Goal: Check status: Check status

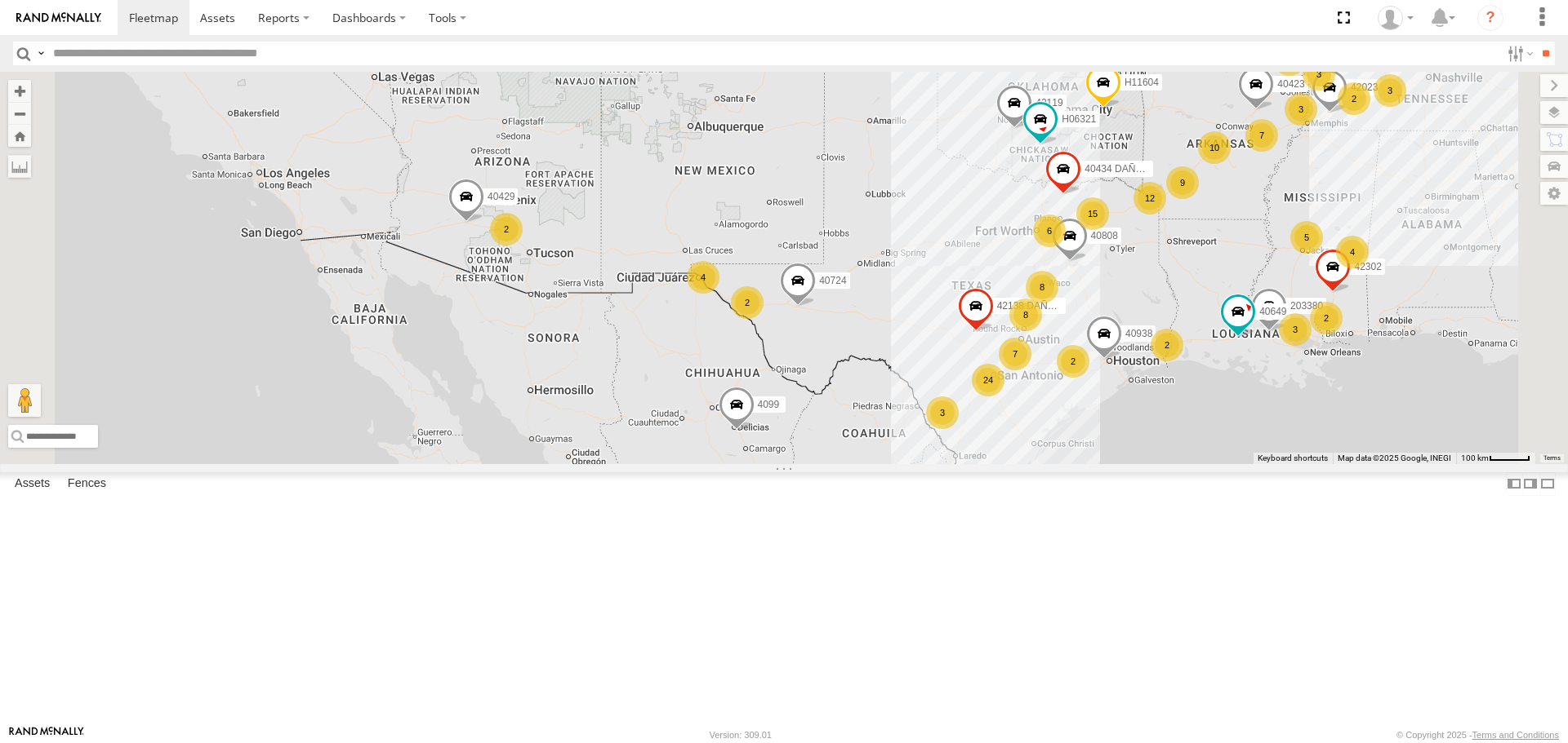
drag, startPoint x: 1014, startPoint y: 402, endPoint x: 1014, endPoint y: 4, distance: 398.0
click at [1023, 20] on body at bounding box center [784, 371] width 1568 height 743
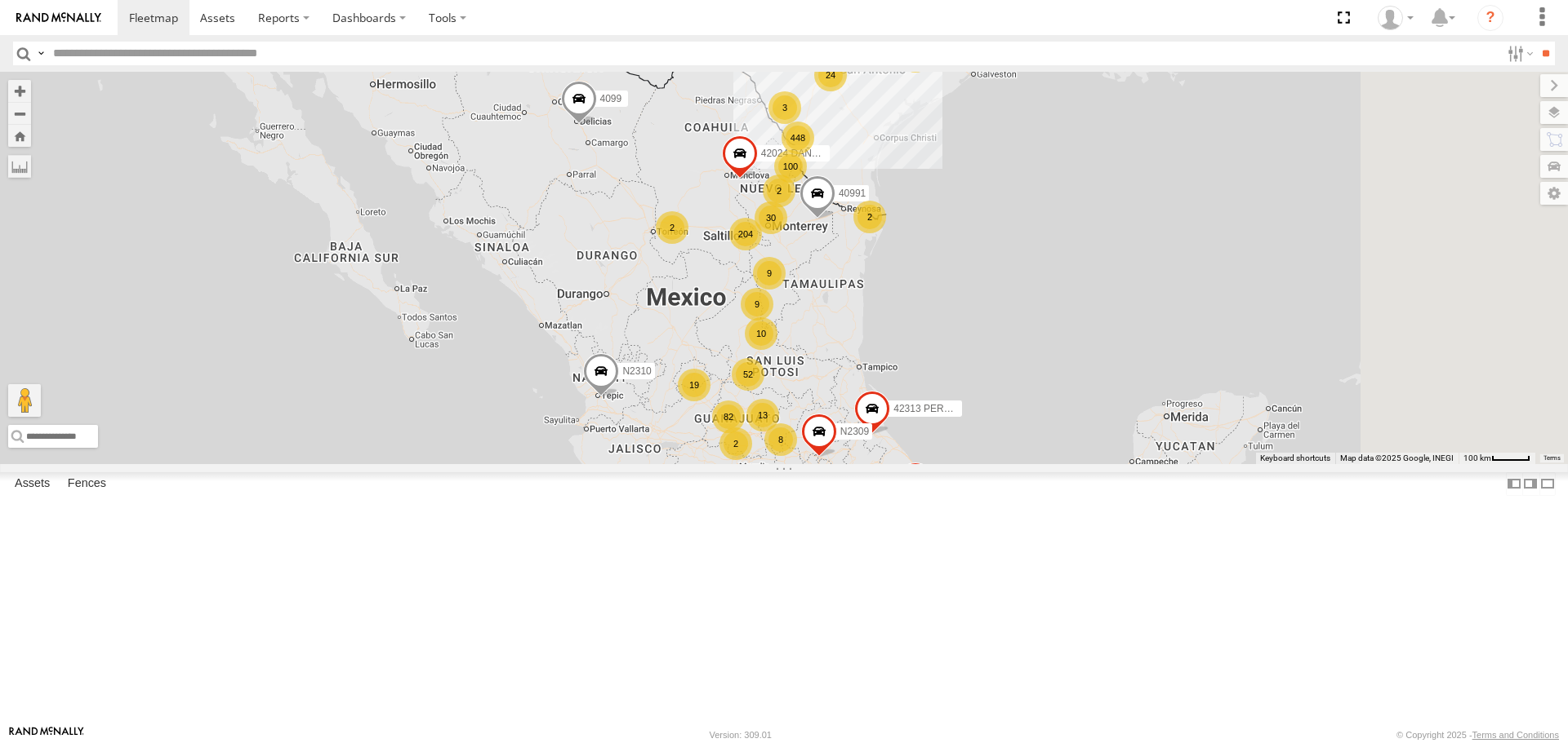
drag, startPoint x: 1154, startPoint y: 392, endPoint x: 999, endPoint y: 231, distance: 223.5
click at [999, 231] on div "40198 40978 W84384 102025 40335 DAÑADO W17625 PERDIDO 102025 4099 N2310 N2308 1…" at bounding box center [784, 268] width 1568 height 392
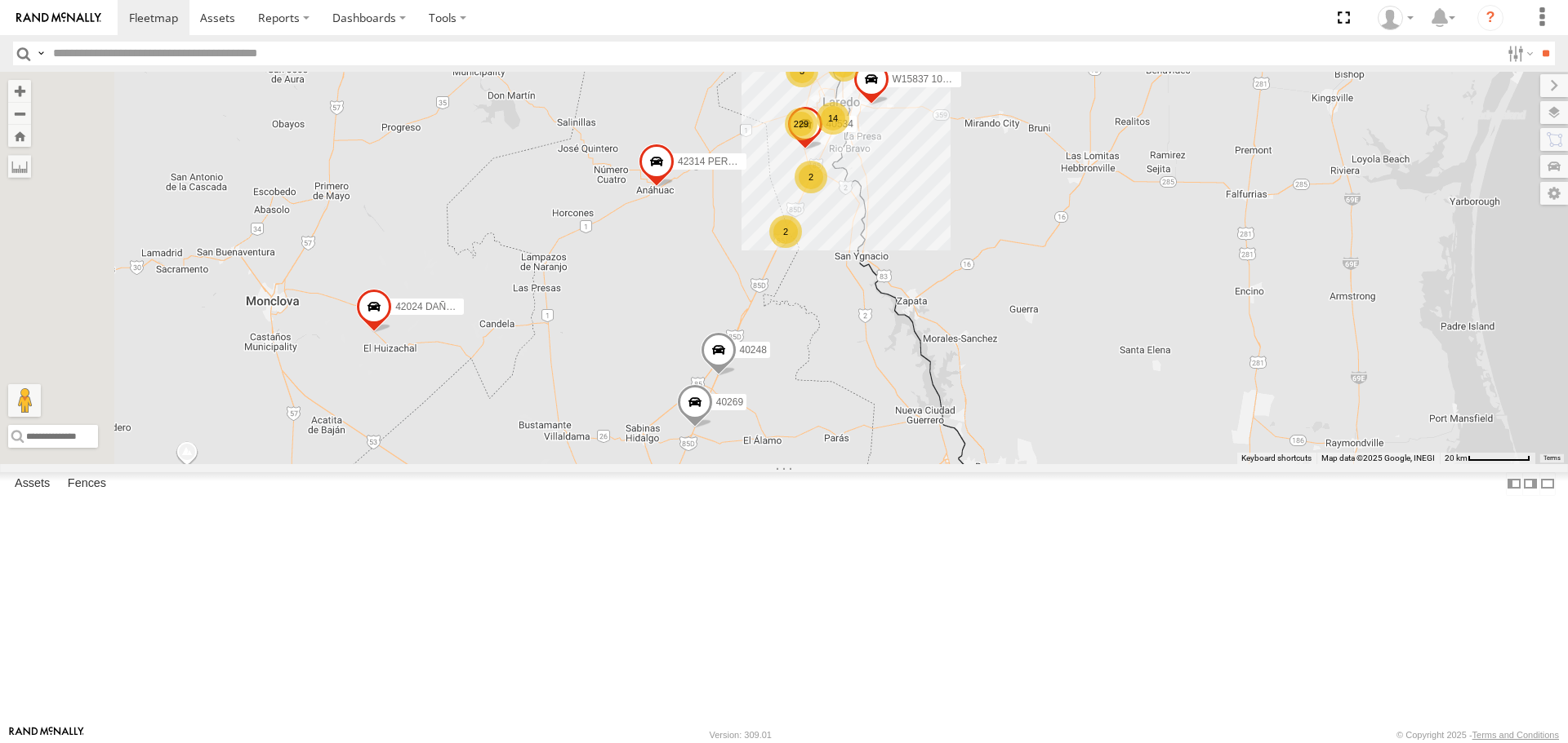
drag, startPoint x: 1038, startPoint y: 441, endPoint x: 1190, endPoint y: 72, distance: 399.1
click at [1190, 72] on div "40198 40978 W84384 102025 40335 DAÑADO W17625 PERDIDO 102025 4099 N2310 N2308 4…" at bounding box center [784, 268] width 1568 height 392
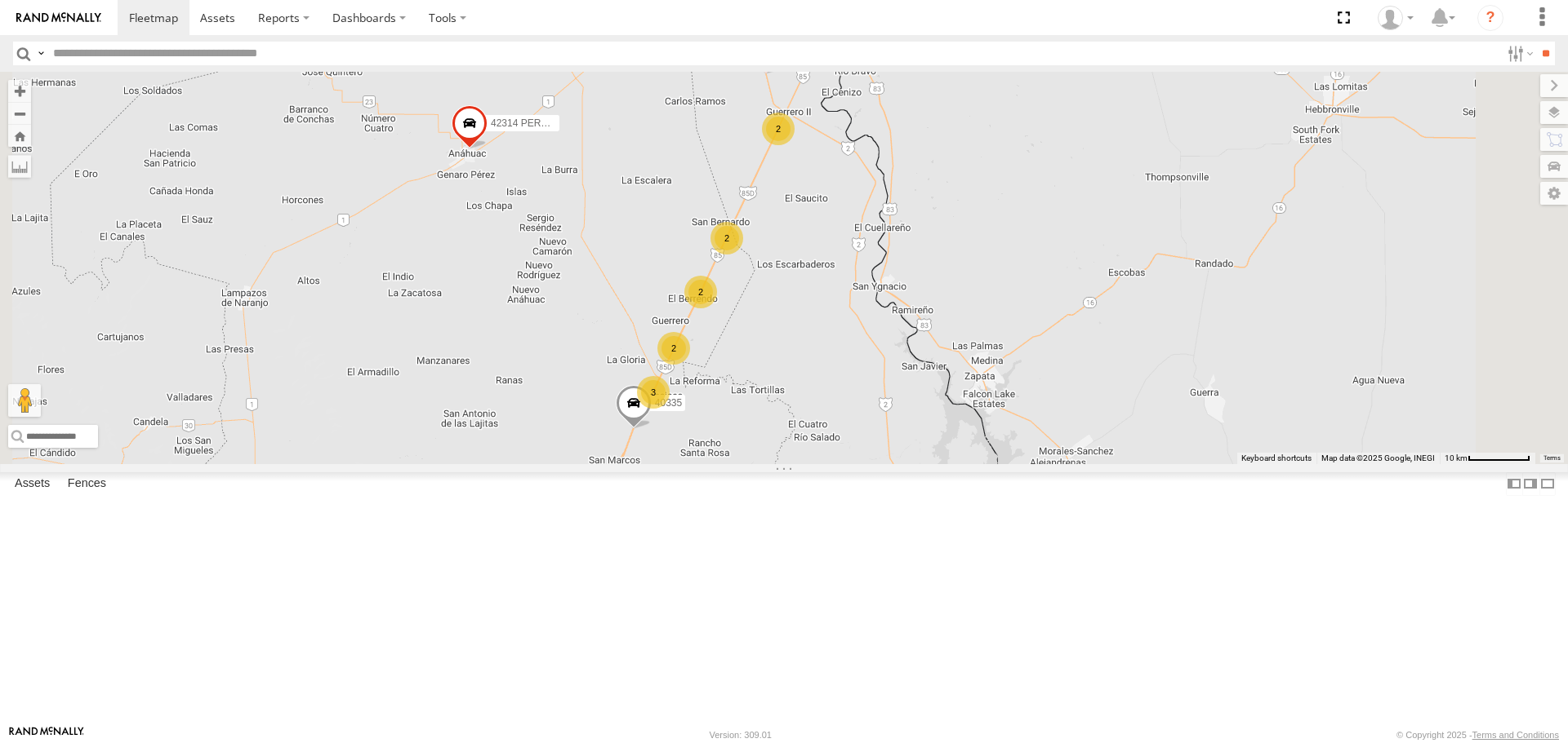
drag, startPoint x: 928, startPoint y: 403, endPoint x: 945, endPoint y: 564, distance: 161.9
click at [945, 464] on div "40198 40978 W84384 102025 40335 DAÑADO W17625 PERDIDO 102025 4099 N2310 N2308 4…" at bounding box center [784, 268] width 1568 height 392
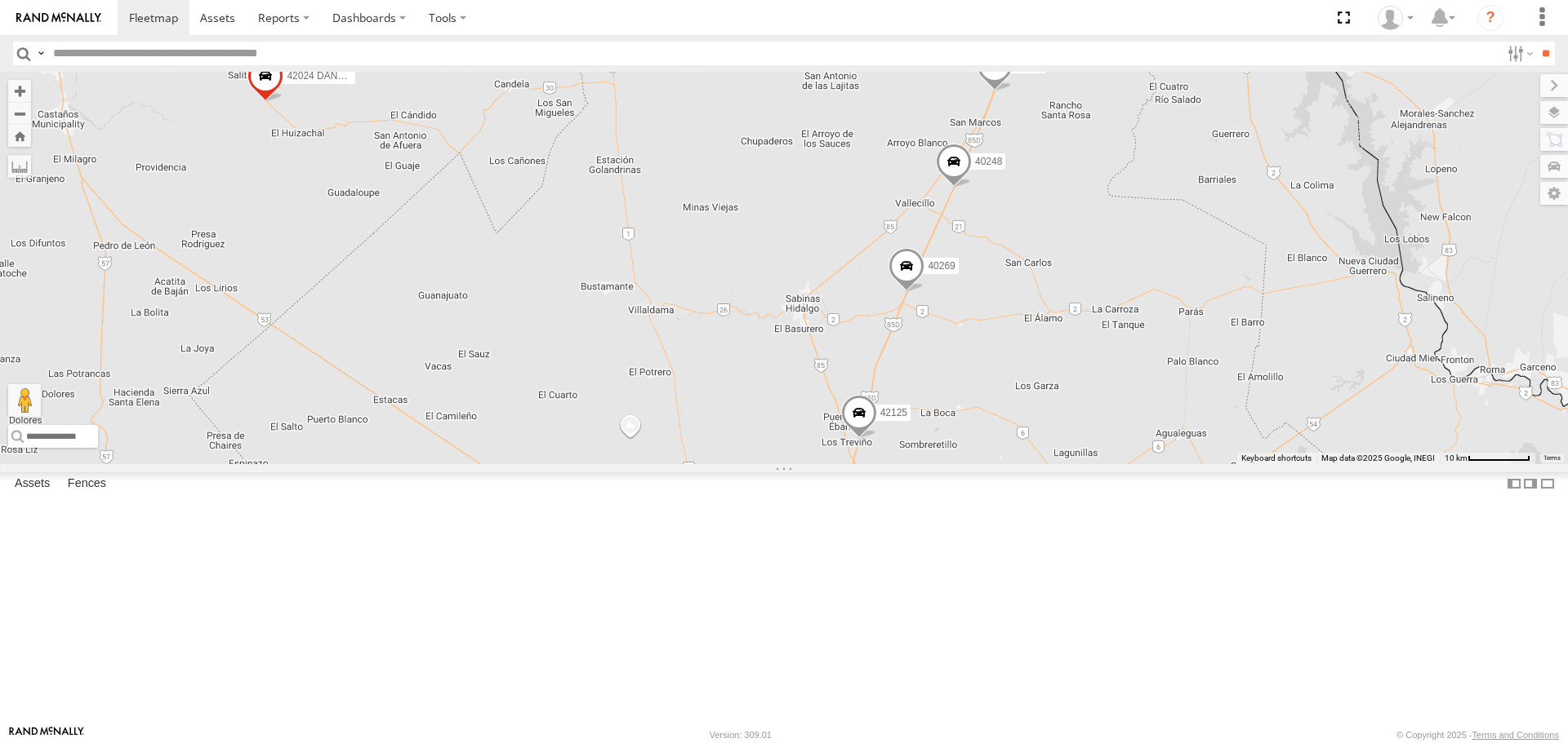
drag, startPoint x: 1028, startPoint y: 455, endPoint x: 1392, endPoint y: 109, distance: 502.2
click at [1392, 109] on div "40198 40978 W84384 102025 40335 DAÑADO W17625 PERDIDO 102025 4099 N2310 N2308 4…" at bounding box center [784, 268] width 1568 height 392
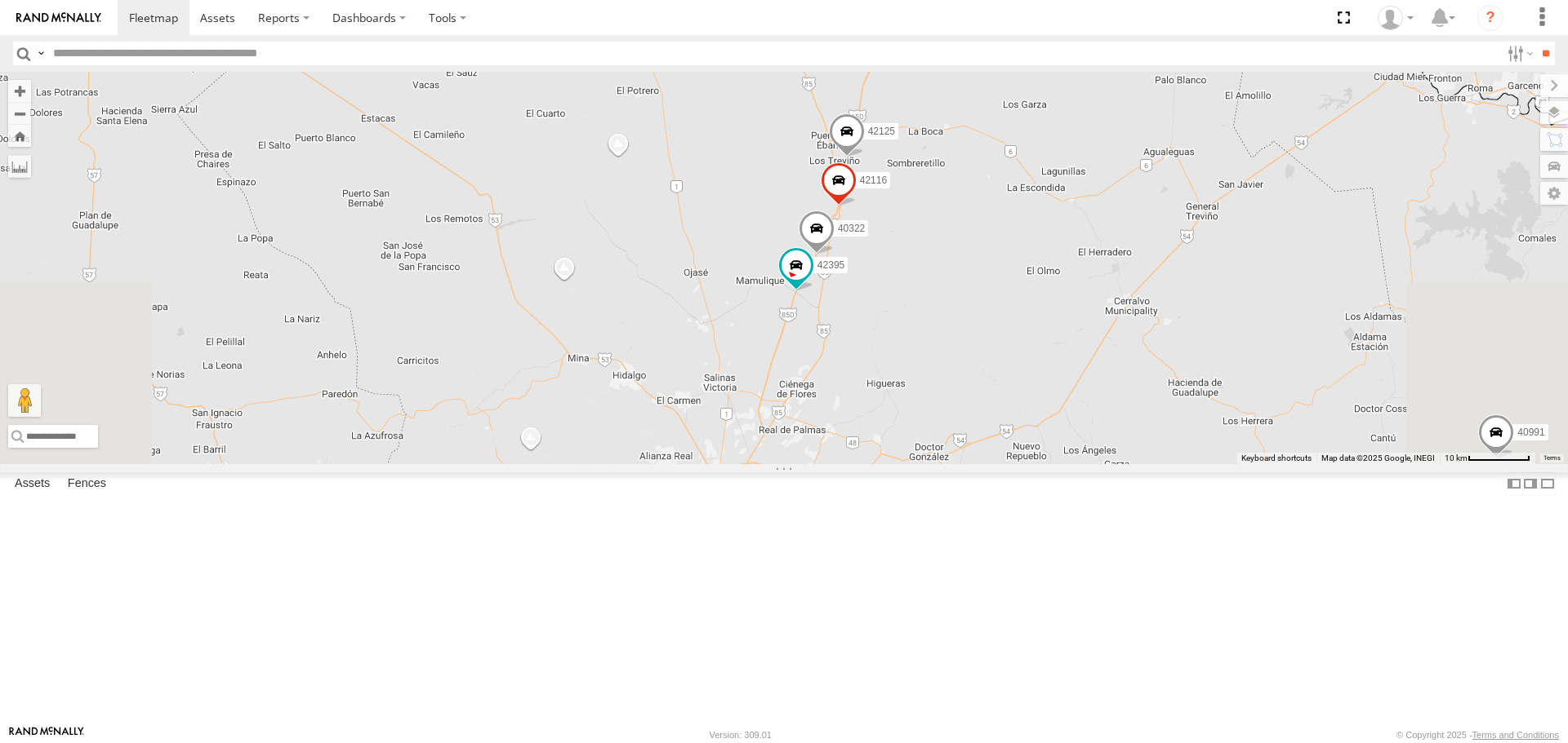
drag, startPoint x: 1256, startPoint y: 440, endPoint x: 1222, endPoint y: 175, distance: 267.2
click at [1222, 175] on div "40198 40978 W84384 102025 40335 DAÑADO W17625 PERDIDO 102025 4099 N2310 N2308 4…" at bounding box center [784, 268] width 1568 height 392
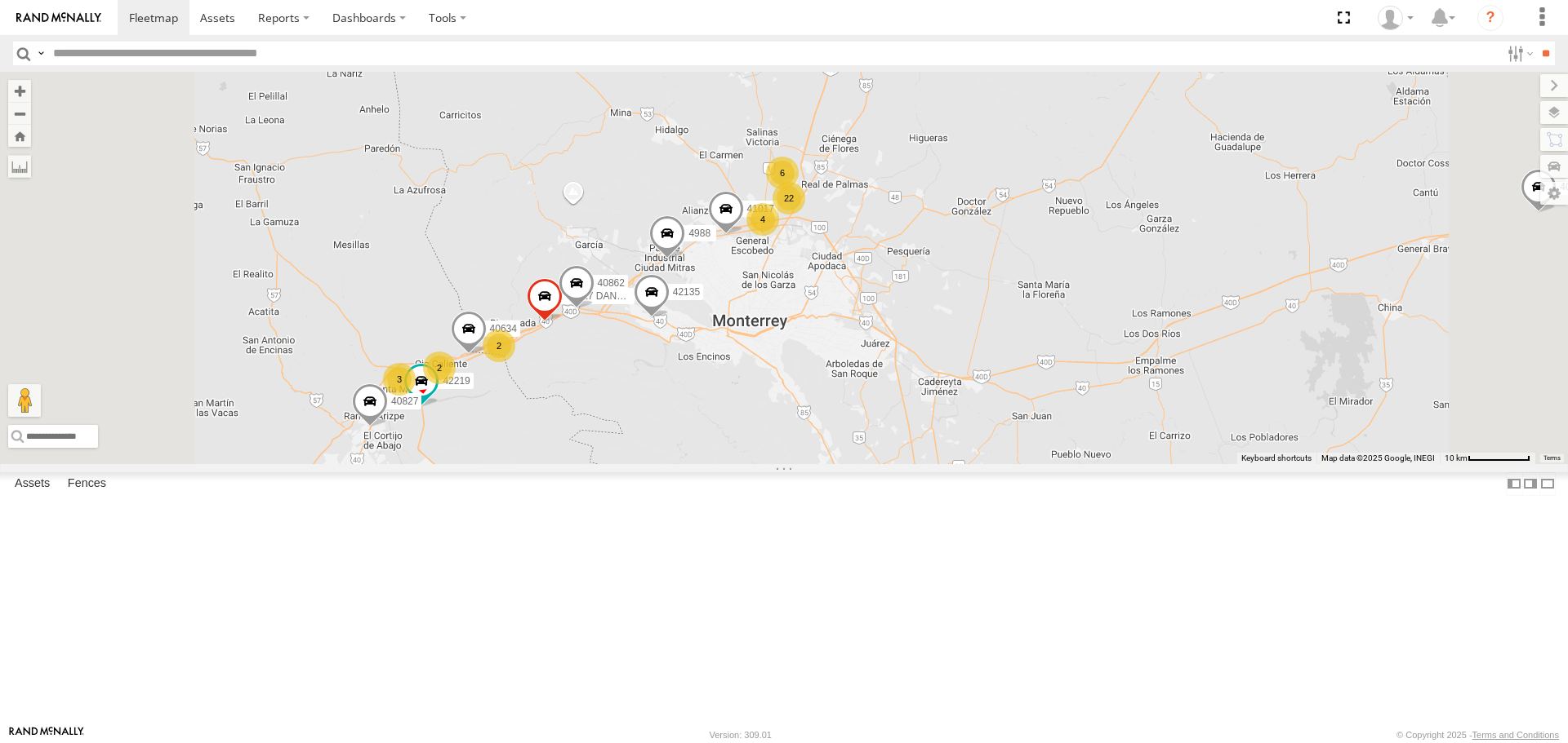
drag, startPoint x: 887, startPoint y: 553, endPoint x: 906, endPoint y: 418, distance: 136.3
click at [703, 301] on label "42135" at bounding box center [681, 293] width 44 height 16
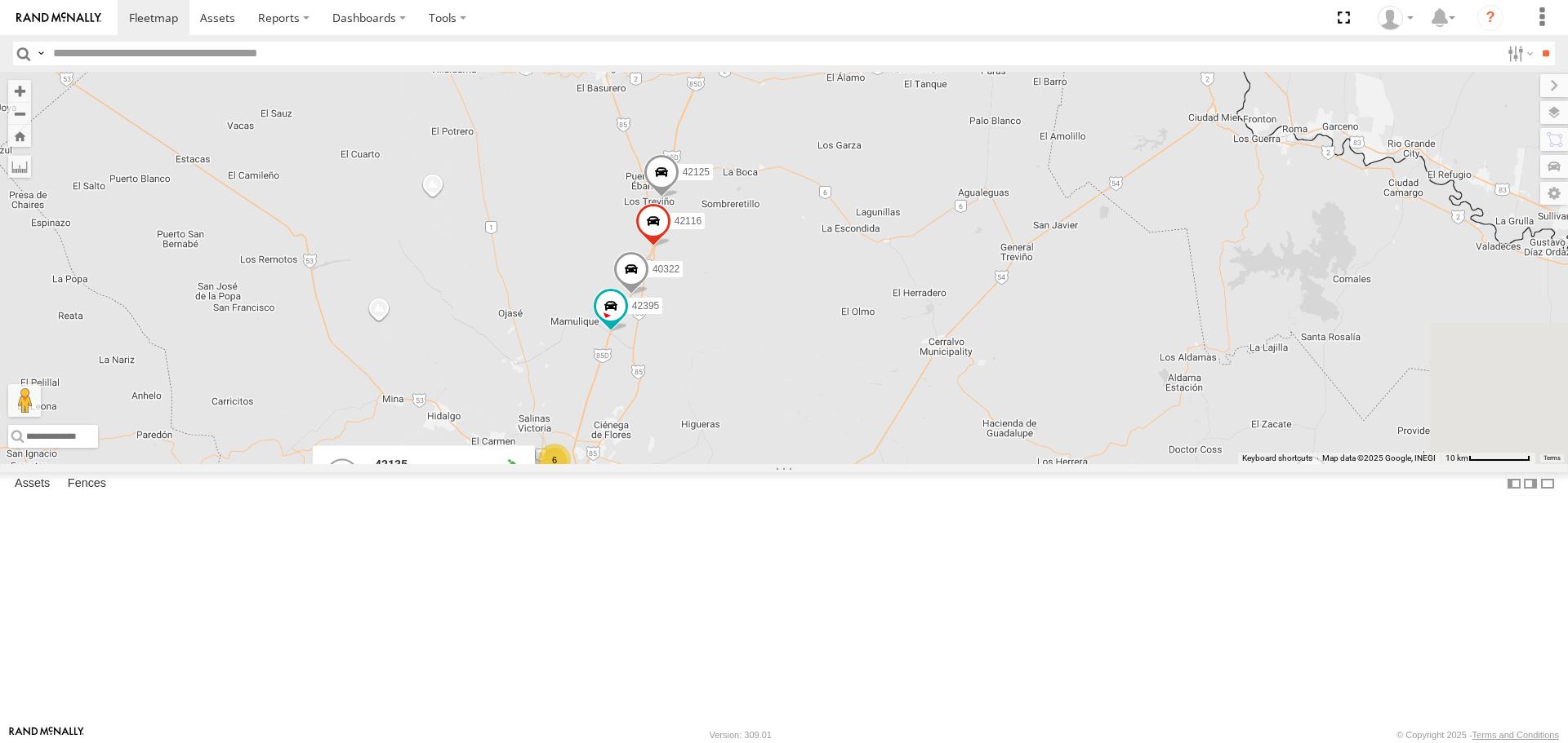
drag, startPoint x: 1140, startPoint y: 275, endPoint x: 920, endPoint y: 552, distance: 353.7
click at [920, 464] on div "40198 40978 W84384 102025 40335 DAÑADO W17625 PERDIDO 102025 4099 N2310 N2308 4…" at bounding box center [784, 268] width 1568 height 392
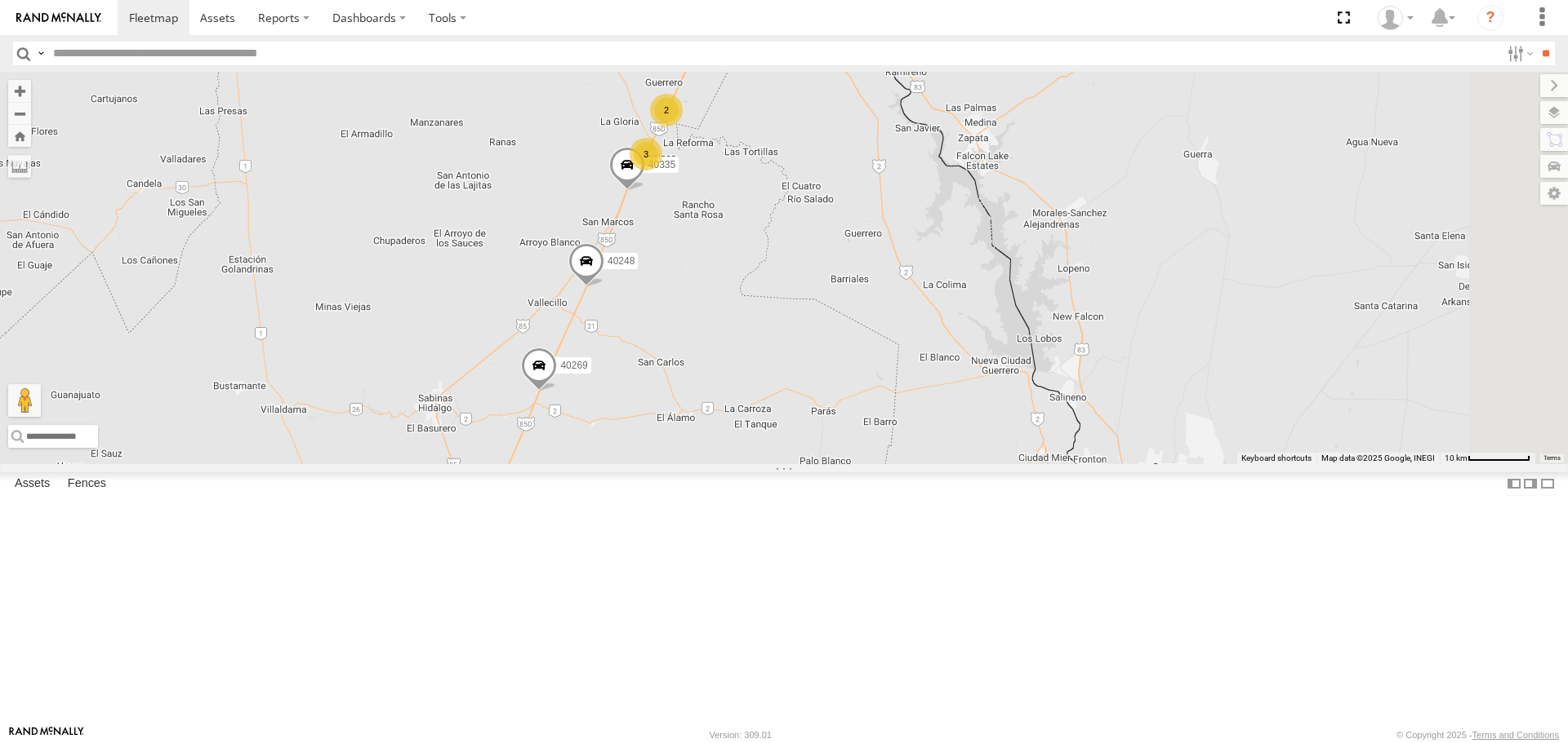
drag, startPoint x: 1064, startPoint y: 271, endPoint x: 898, endPoint y: 611, distance: 378.4
click at [898, 464] on div "40198 40978 W84384 102025 40335 DAÑADO W17625 PERDIDO 102025 4099 N2310 N2308 4…" at bounding box center [784, 268] width 1568 height 392
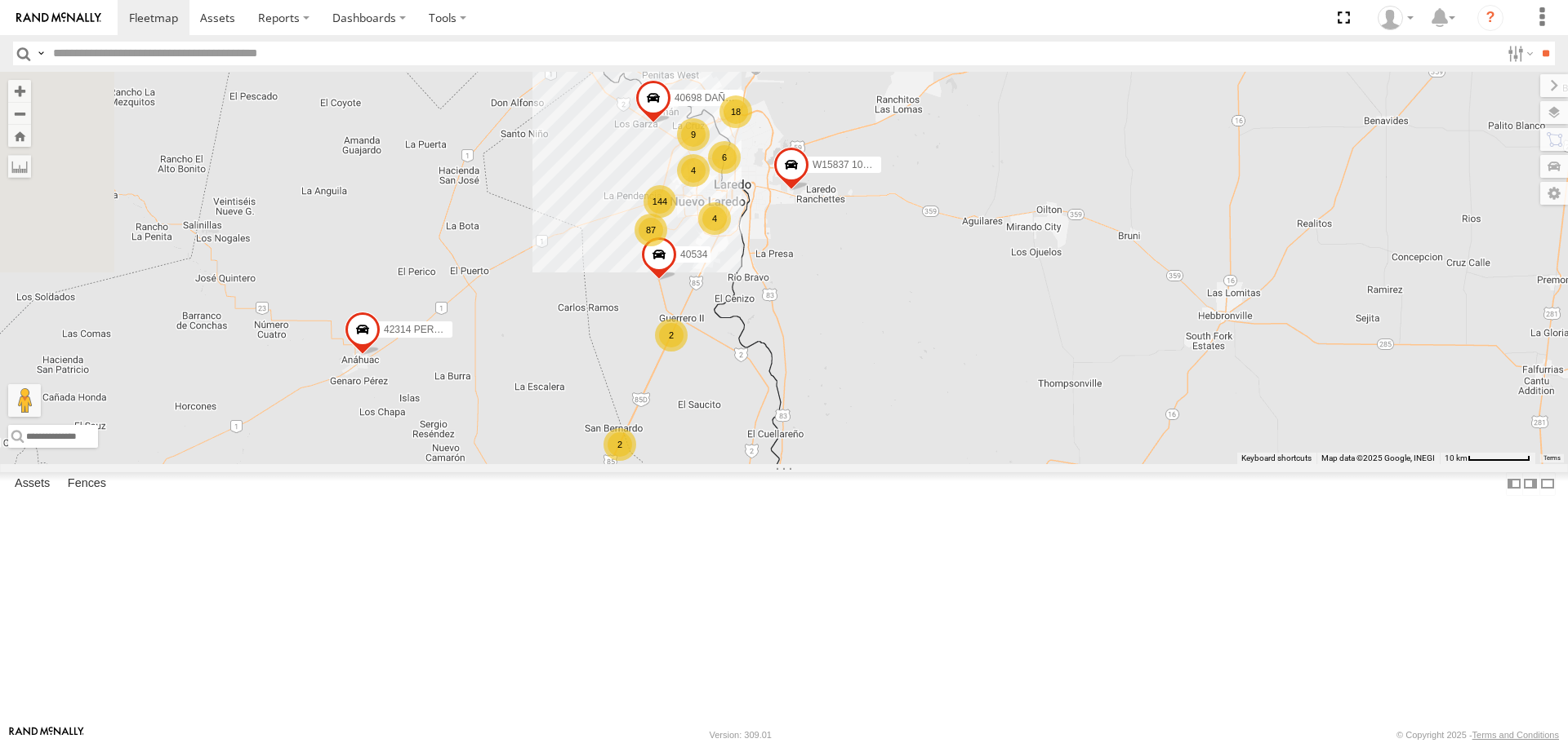
drag, startPoint x: 991, startPoint y: 327, endPoint x: 890, endPoint y: 771, distance: 455.3
click at [890, 743] on html at bounding box center [784, 371] width 1568 height 743
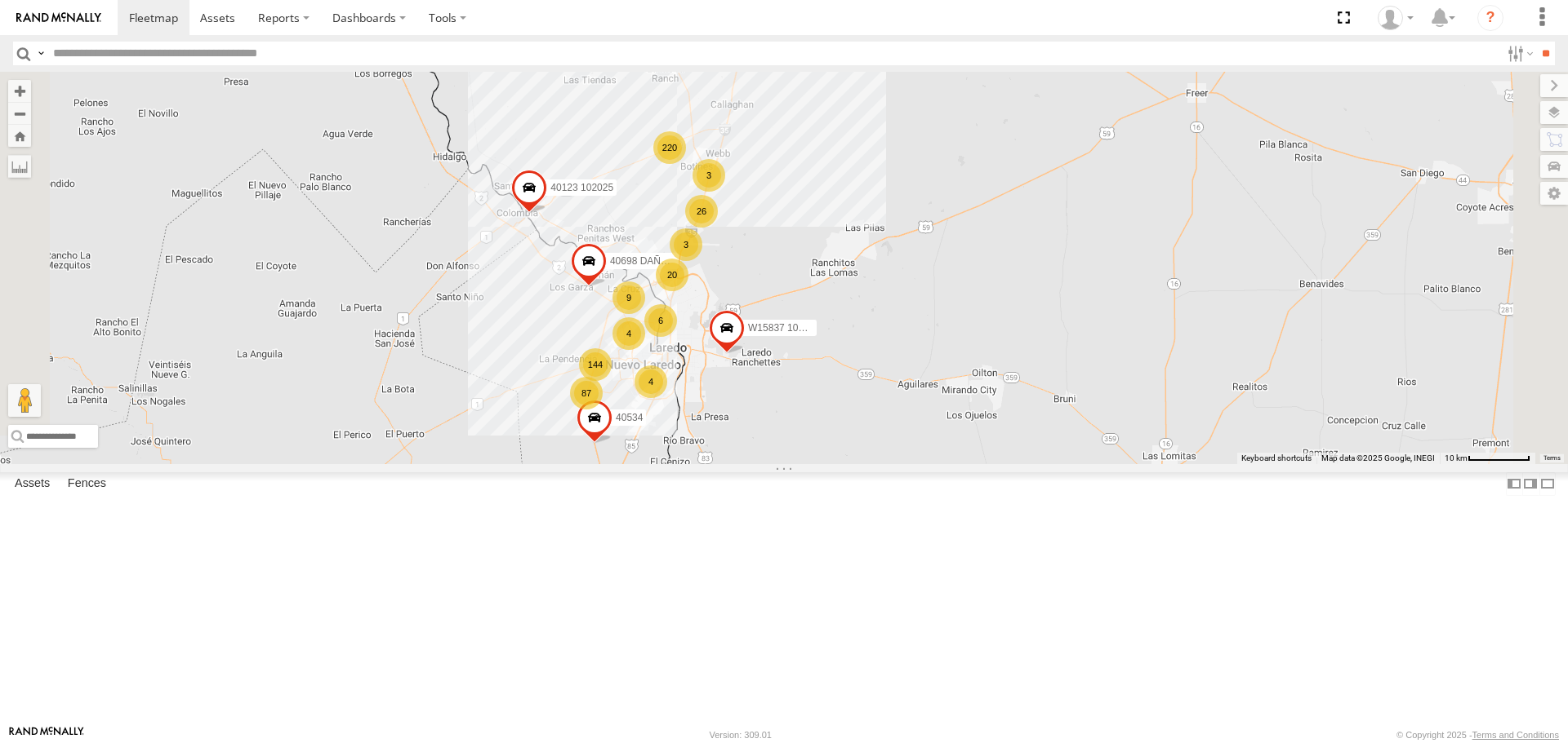
drag, startPoint x: 1077, startPoint y: 401, endPoint x: 1001, endPoint y: 590, distance: 203.7
click at [1001, 464] on div "40198 40978 W84384 102025 40335 DAÑADO W17625 PERDIDO 102025 4099 N2310 N2308 4…" at bounding box center [784, 268] width 1568 height 392
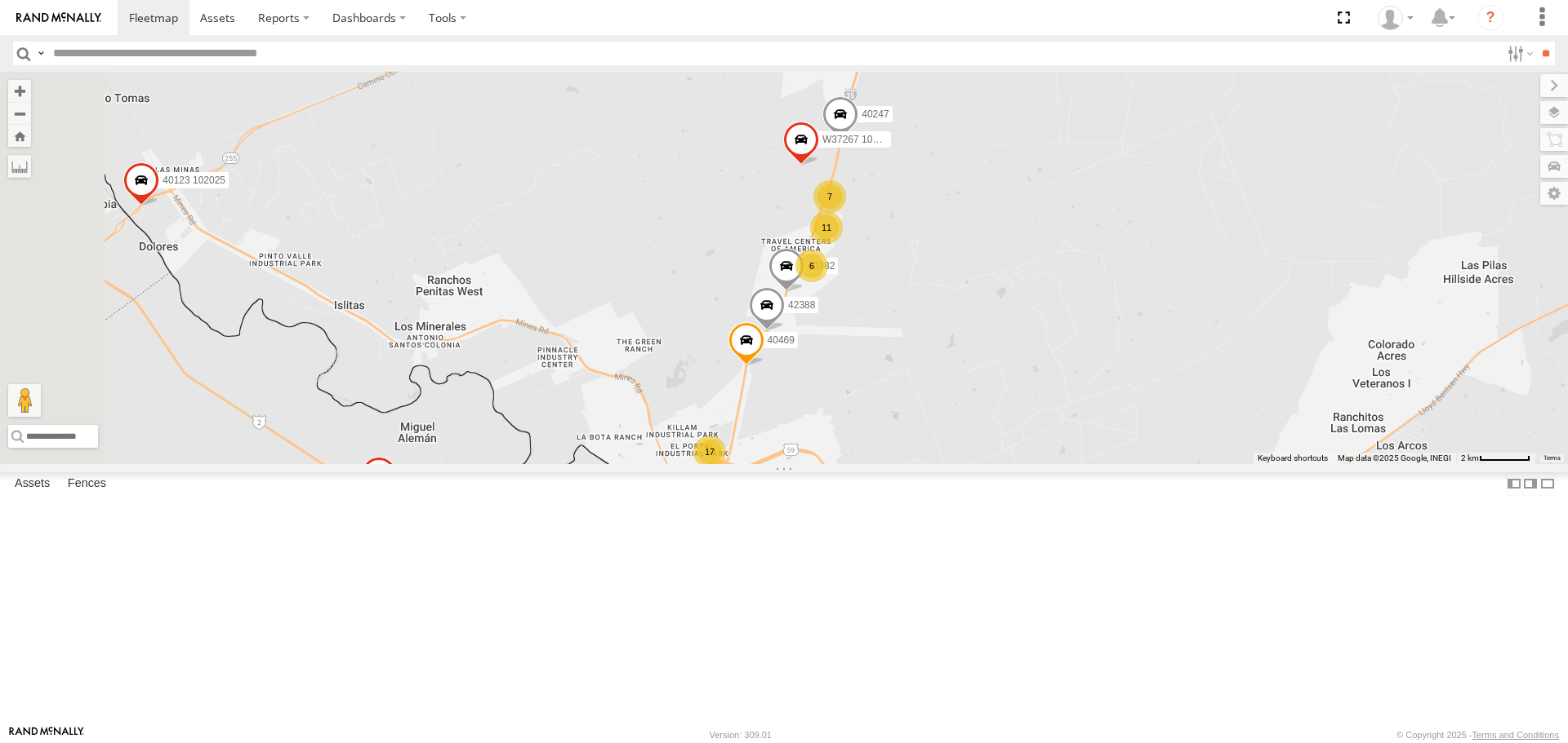
drag, startPoint x: 663, startPoint y: 372, endPoint x: 1166, endPoint y: 424, distance: 505.7
click at [1166, 424] on div "40198 40978 W84384 102025 40335 DAÑADO W17625 PERDIDO 102025 4099 N2310 N2308 4…" at bounding box center [784, 268] width 1568 height 392
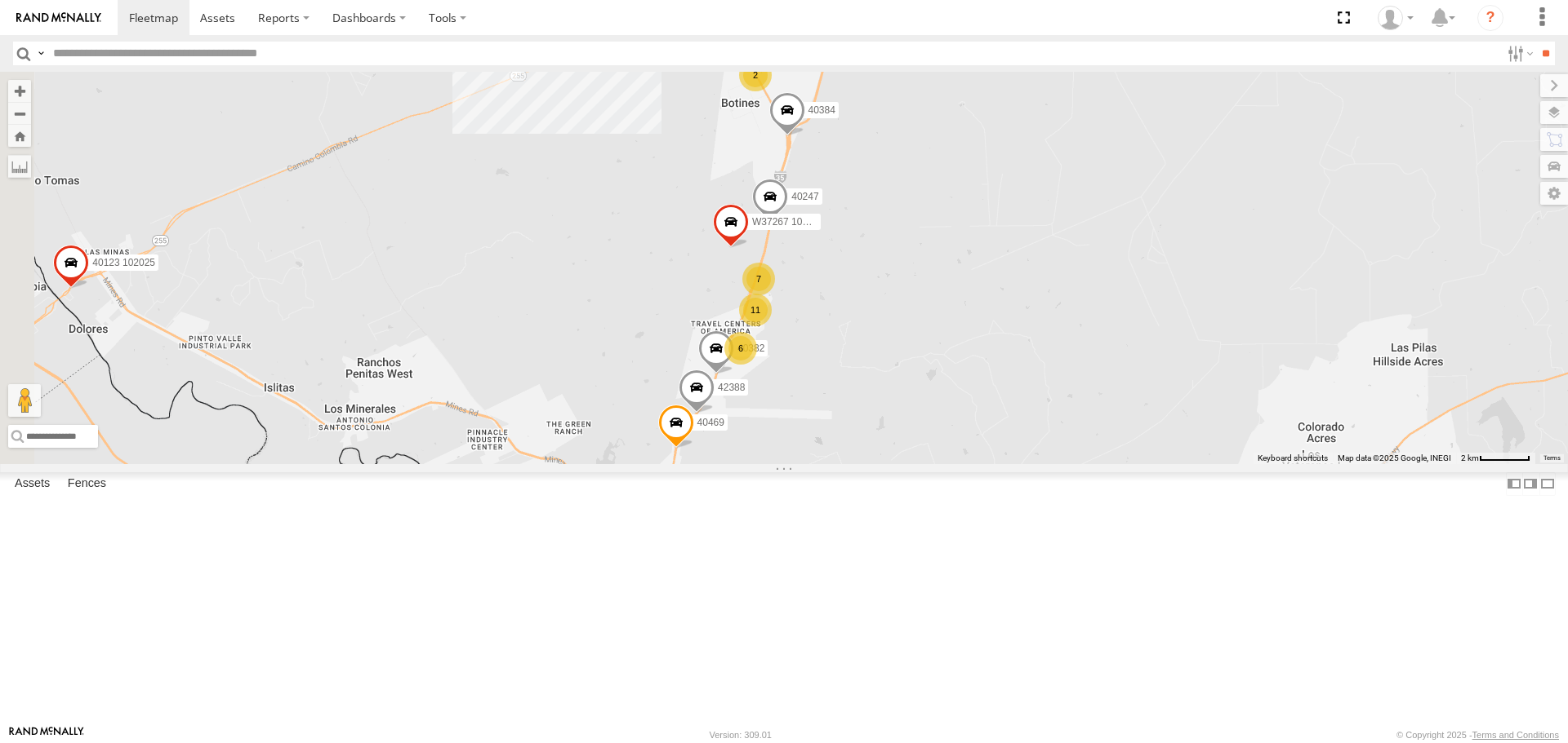
drag, startPoint x: 1222, startPoint y: 415, endPoint x: 1151, endPoint y: 500, distance: 110.8
click at [1151, 464] on div "40198 40978 W84384 102025 40335 DAÑADO W17625 PERDIDO 102025 4099 N2310 N2308 4…" at bounding box center [784, 268] width 1568 height 392
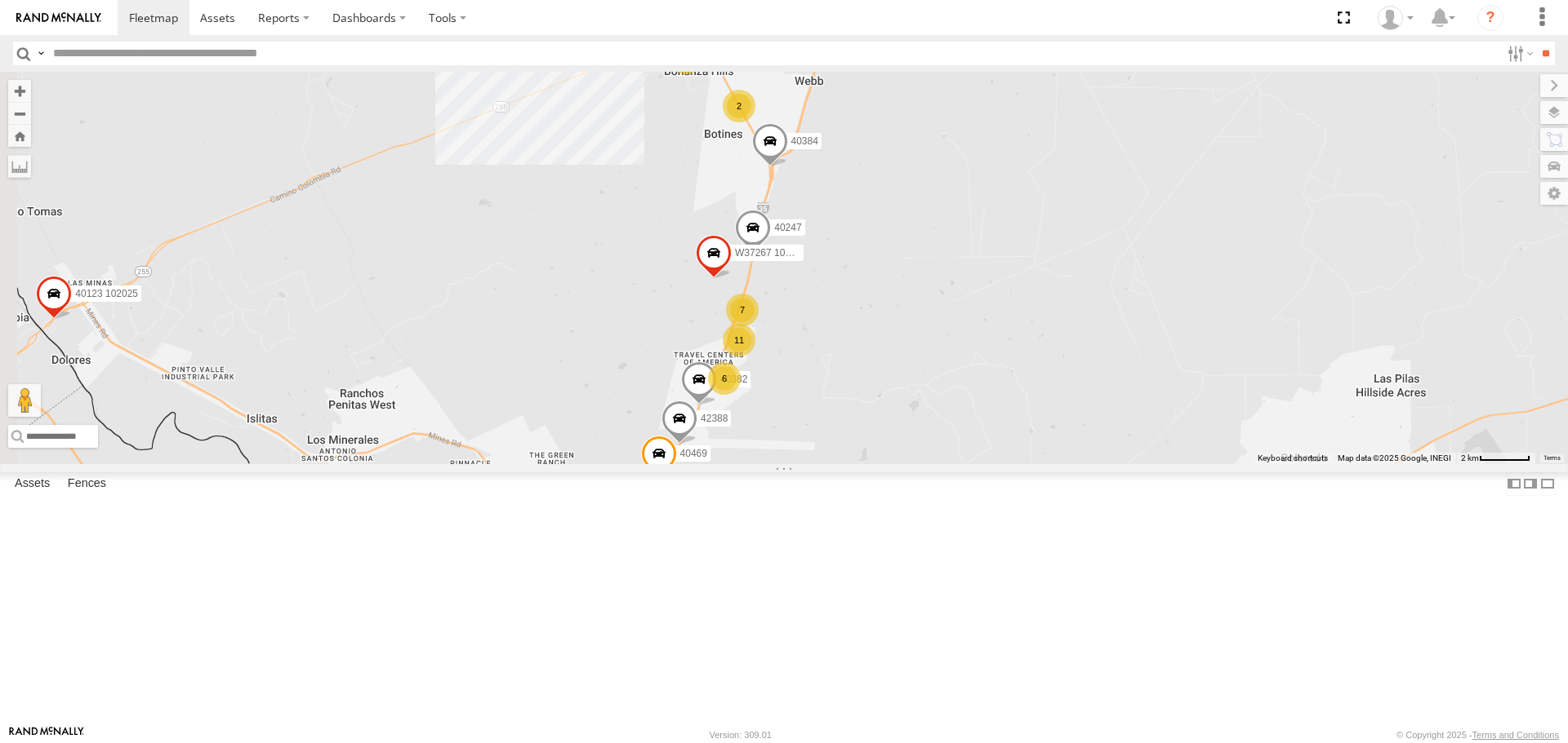
drag, startPoint x: 1187, startPoint y: 409, endPoint x: 1142, endPoint y: 480, distance: 84.1
click at [1142, 464] on div "40198 40978 W84384 102025 40335 DAÑADO W17625 PERDIDO 102025 4099 N2310 N2308 4…" at bounding box center [784, 268] width 1568 height 392
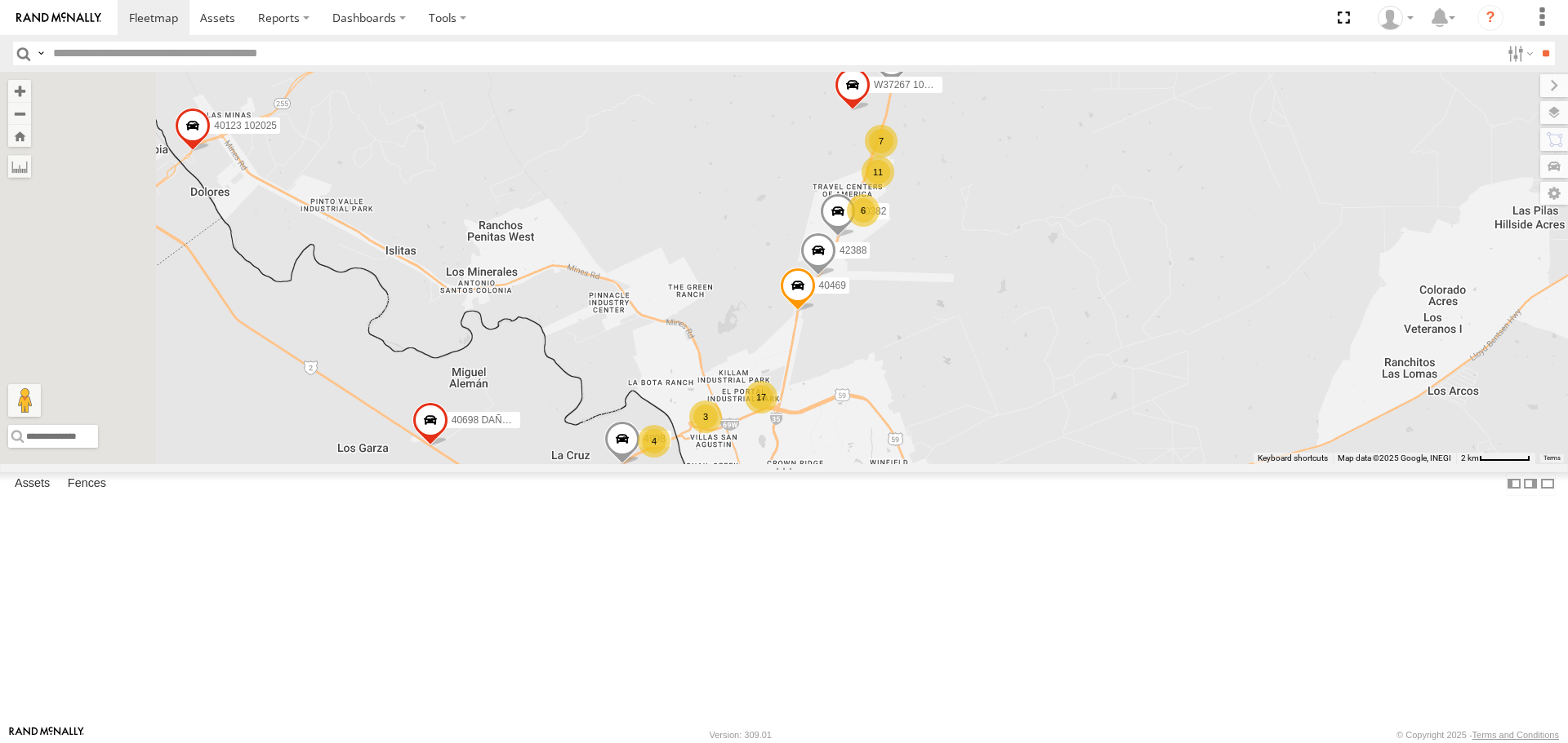
drag, startPoint x: 935, startPoint y: 645, endPoint x: 1100, endPoint y: 436, distance: 266.3
click at [1100, 436] on div "40198 40978 W84384 102025 40335 DAÑADO W17625 PERDIDO 102025 4099 N2310 N2308 4…" at bounding box center [784, 268] width 1568 height 392
